Goal: Information Seeking & Learning: Learn about a topic

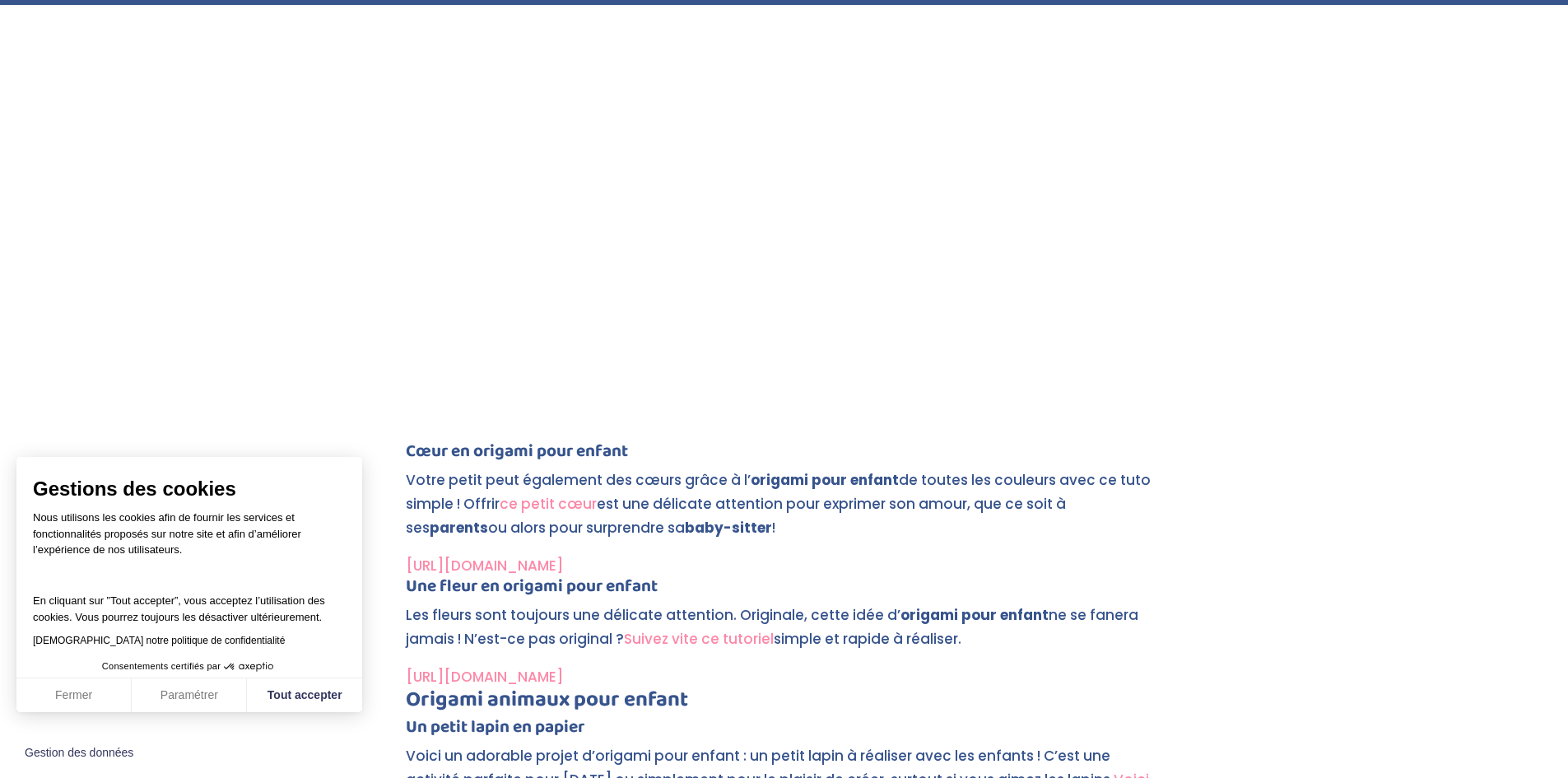
scroll to position [3787, 0]
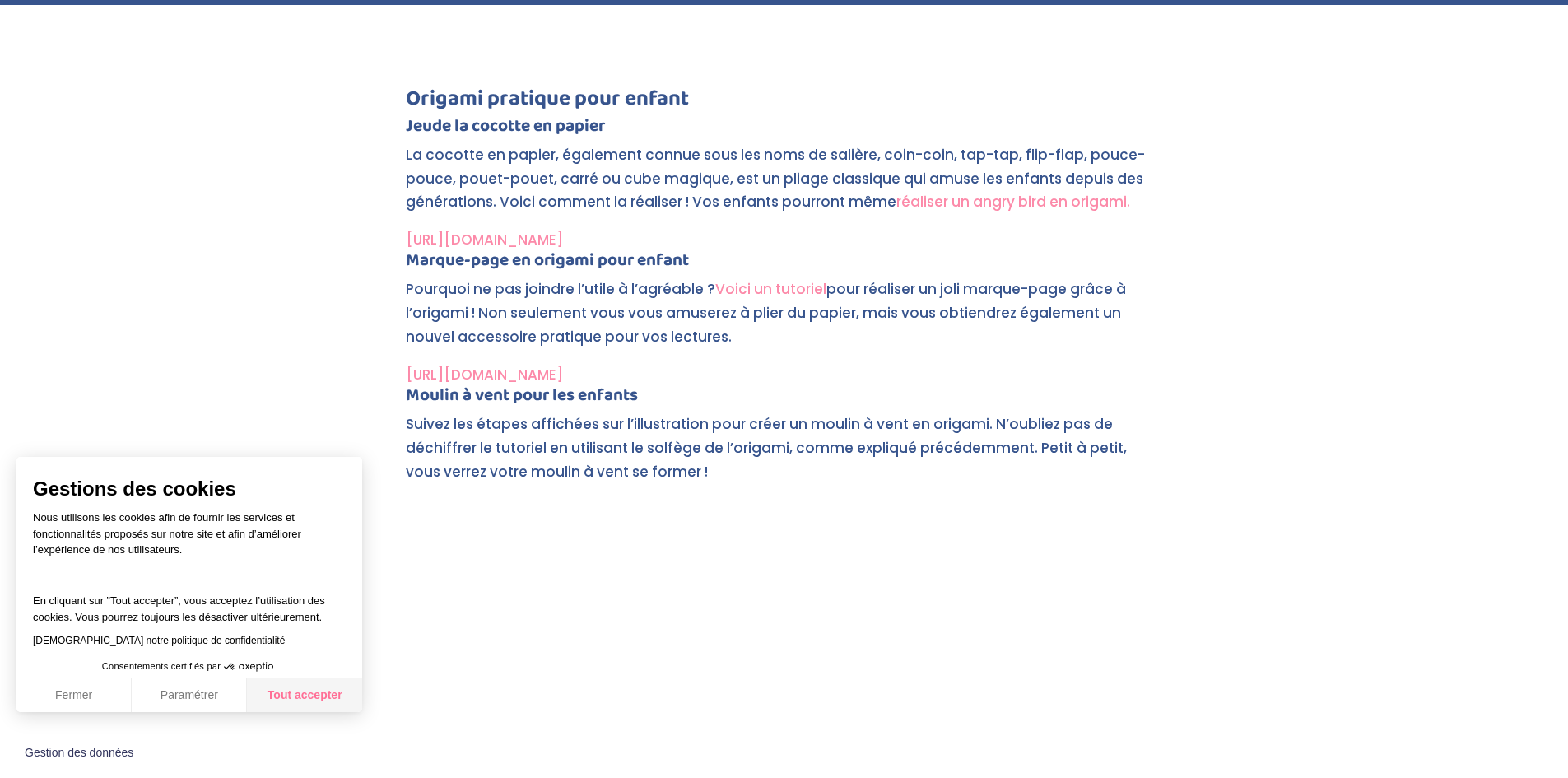
click at [321, 700] on button "Tout accepter" at bounding box center [305, 696] width 116 height 34
click at [305, 703] on button "Tout accepter" at bounding box center [305, 696] width 116 height 34
checkbox input "true"
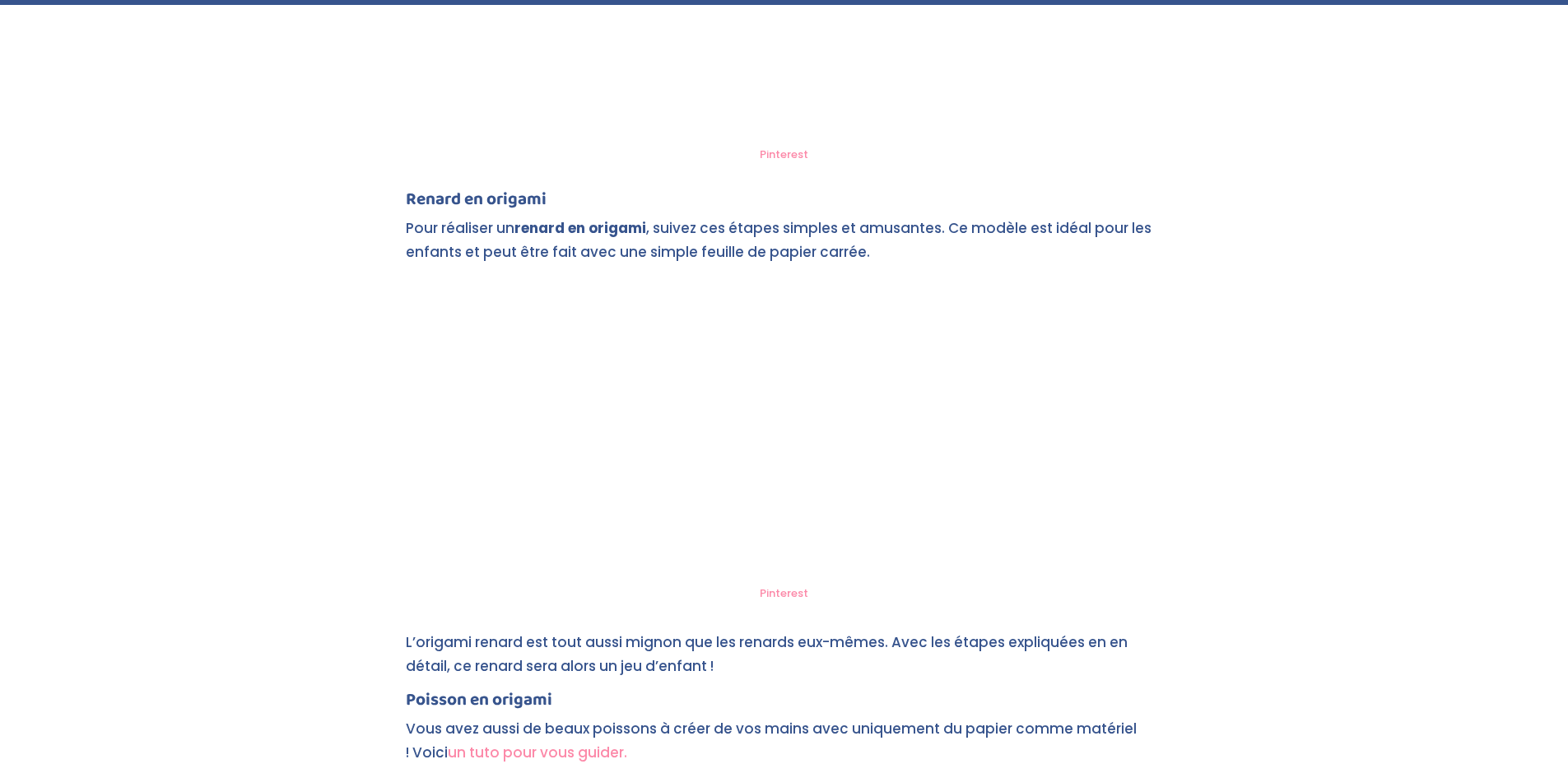
scroll to position [5844, 0]
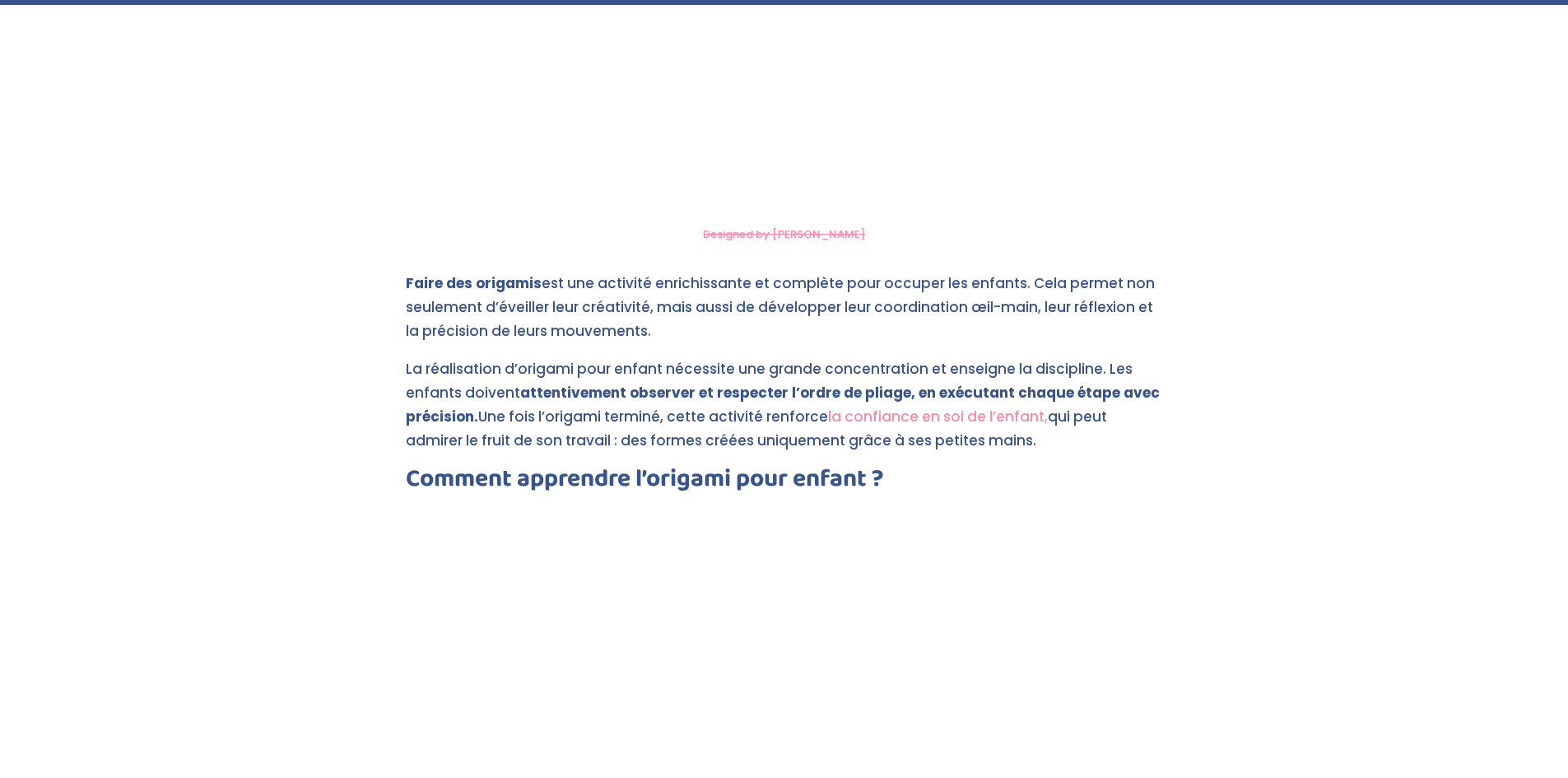
scroll to position [1397, 0]
